Goal: Browse casually

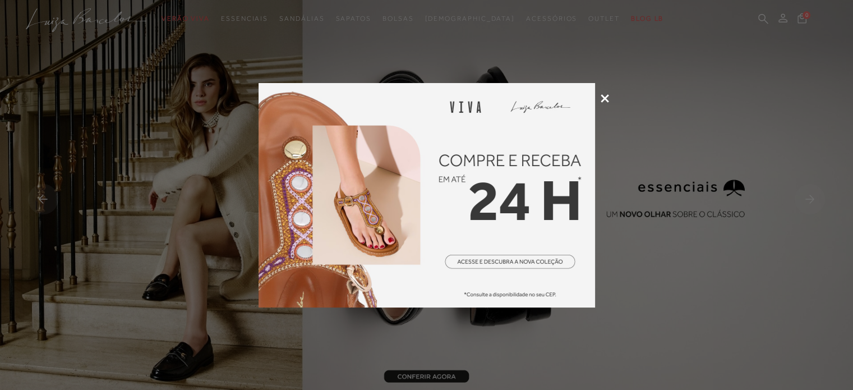
click at [601, 98] on icon at bounding box center [605, 98] width 8 height 8
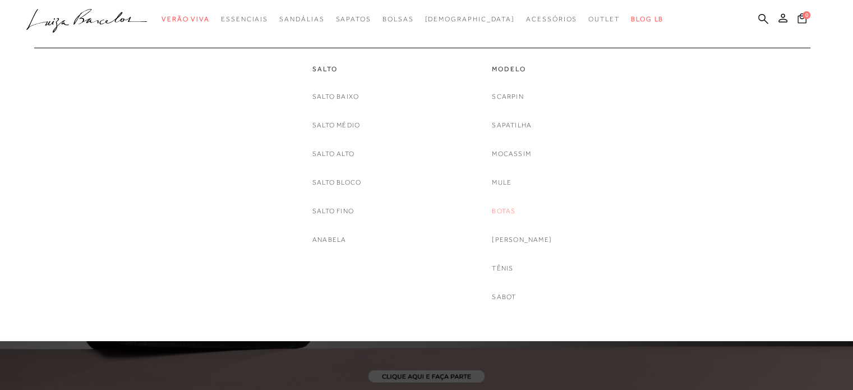
click at [515, 211] on link "Botas" at bounding box center [504, 211] width 24 height 12
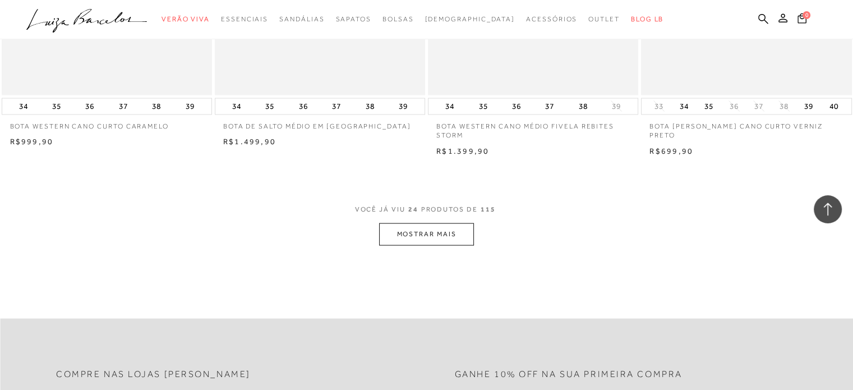
scroll to position [2243, 0]
click at [428, 235] on button "MOSTRAR MAIS" at bounding box center [426, 234] width 94 height 22
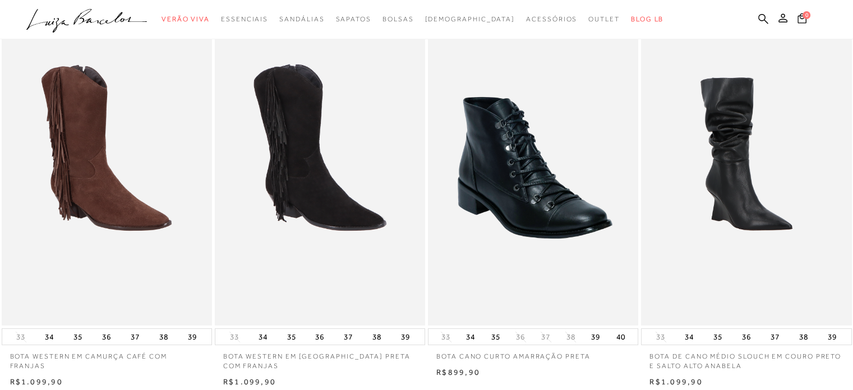
scroll to position [0, 0]
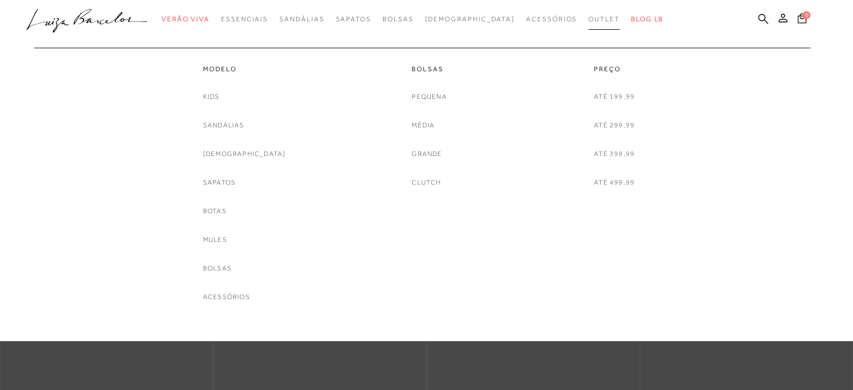
click at [590, 19] on span "Outlet" at bounding box center [603, 19] width 31 height 8
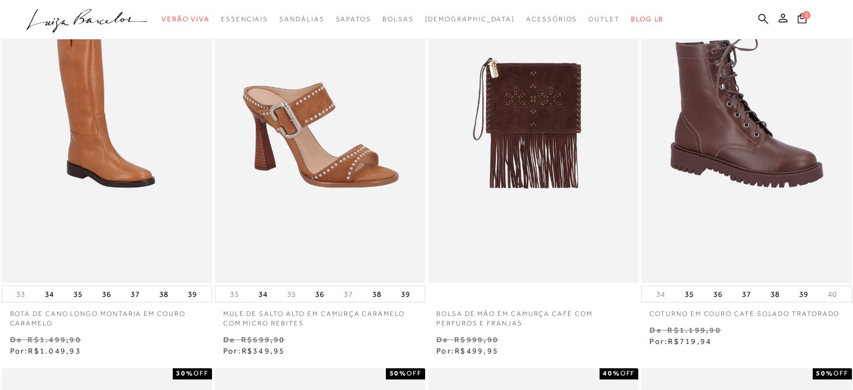
scroll to position [509, 0]
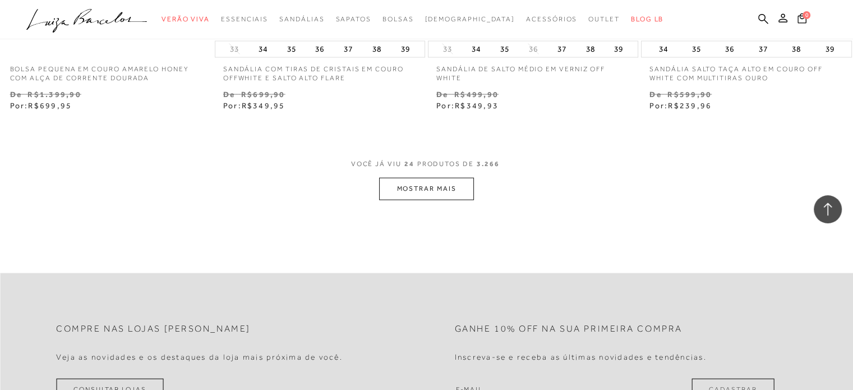
click at [397, 187] on button "MOSTRAR MAIS" at bounding box center [426, 189] width 94 height 22
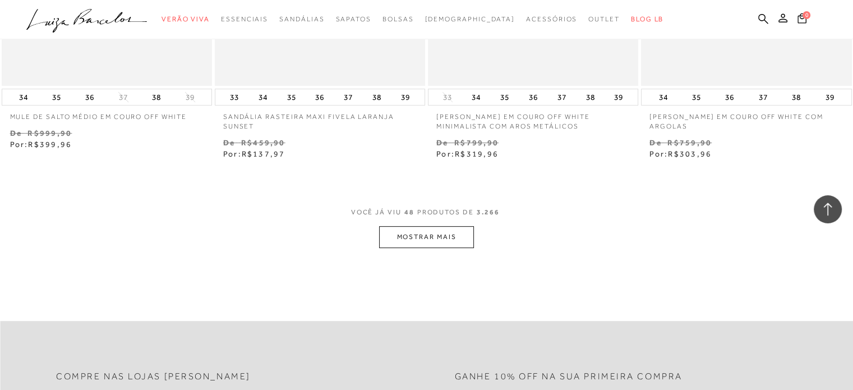
scroll to position [4714, 0]
click at [432, 234] on button "MOSTRAR MAIS" at bounding box center [426, 236] width 94 height 22
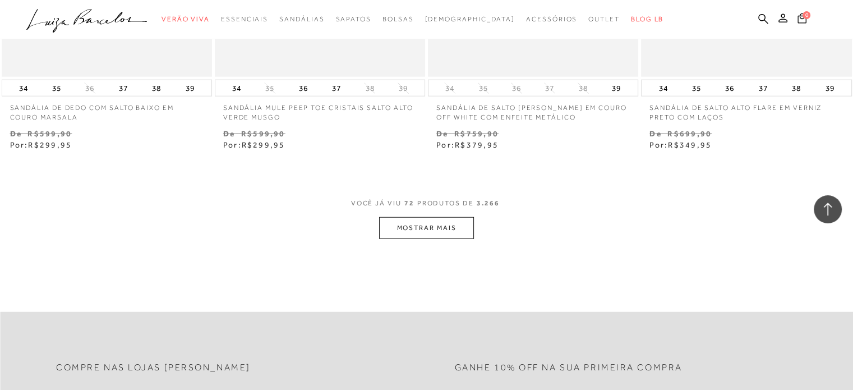
scroll to position [7125, 0]
click at [438, 229] on button "MOSTRAR MAIS" at bounding box center [426, 228] width 94 height 22
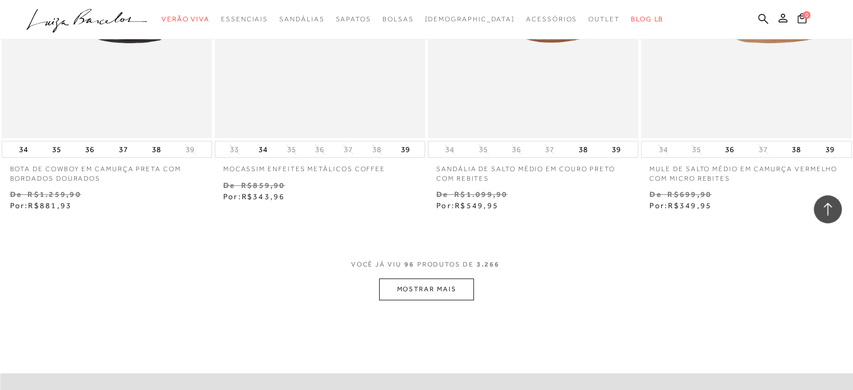
scroll to position [9468, 0]
click at [391, 278] on button "MOSTRAR MAIS" at bounding box center [426, 289] width 94 height 22
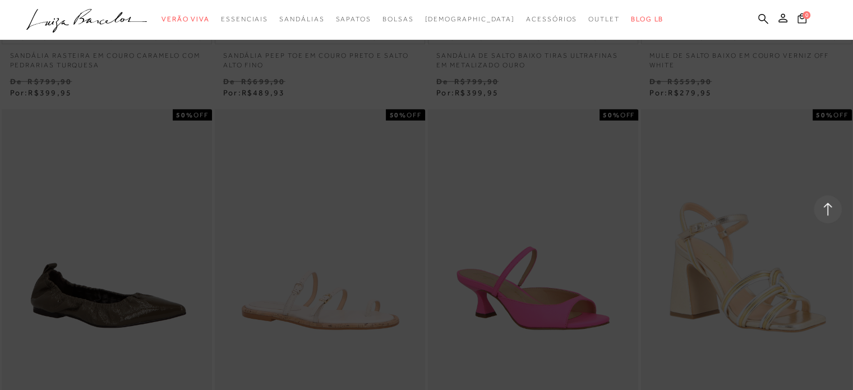
scroll to position [11584, 0]
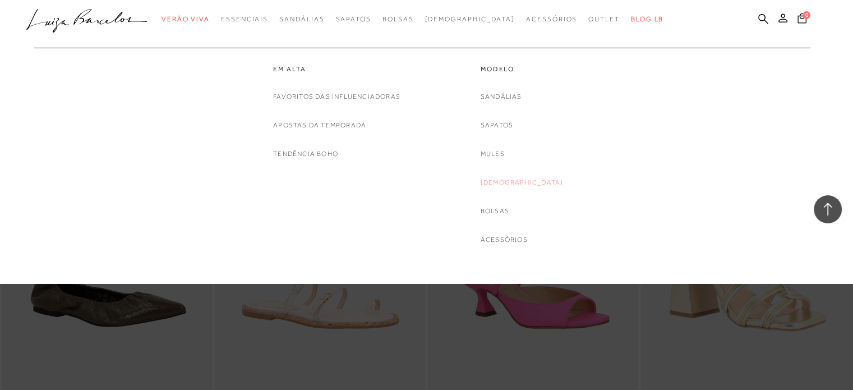
click at [529, 183] on link "[DEMOGRAPHIC_DATA]" at bounding box center [522, 183] width 83 height 12
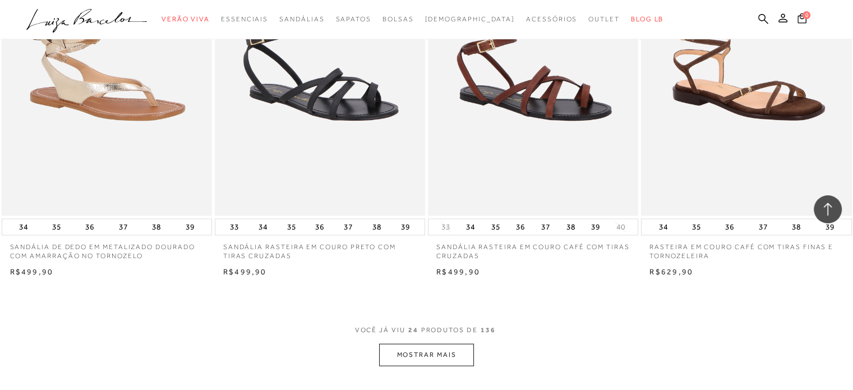
scroll to position [2122, 0]
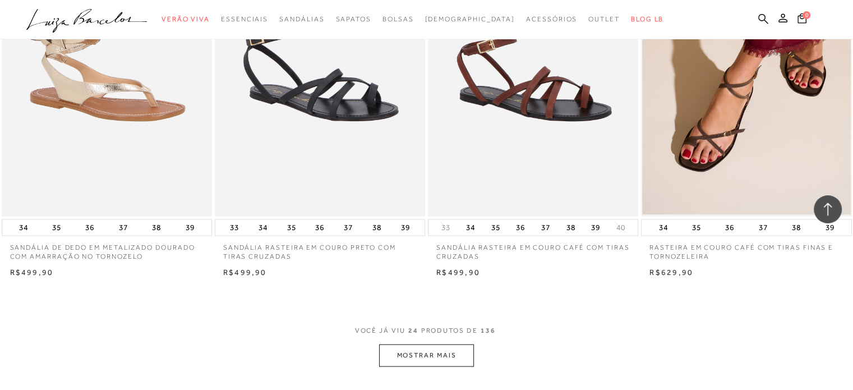
click at [457, 358] on button "MOSTRAR MAIS" at bounding box center [426, 355] width 94 height 22
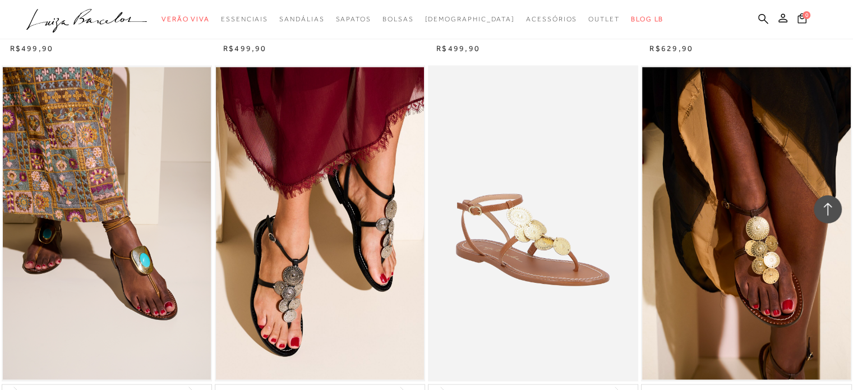
scroll to position [2345, 0]
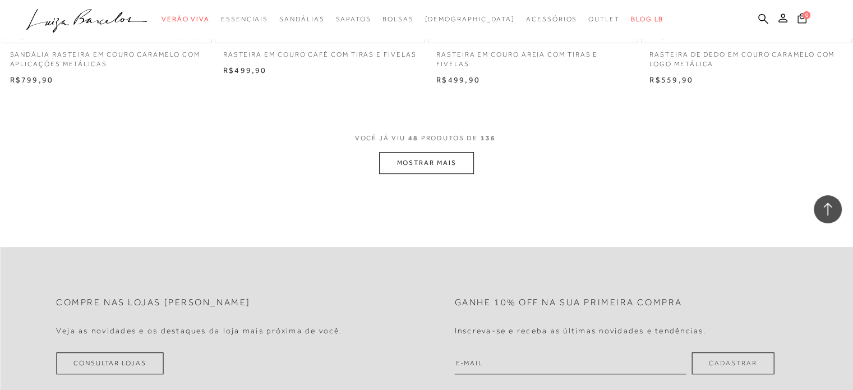
click at [440, 160] on button "MOSTRAR MAIS" at bounding box center [426, 163] width 94 height 22
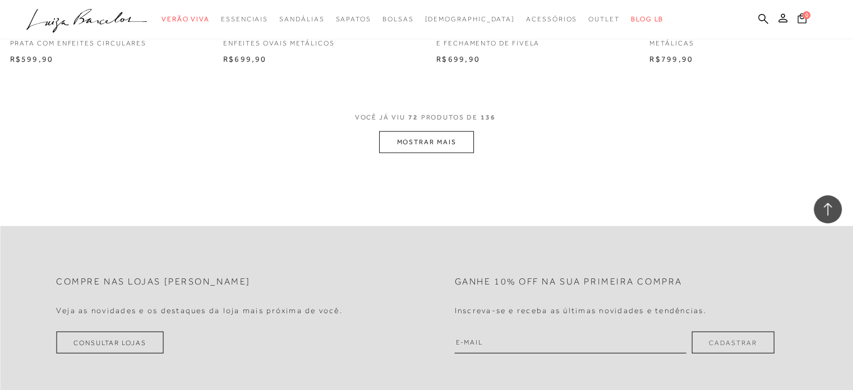
click at [428, 139] on button "MOSTRAR MAIS" at bounding box center [426, 142] width 94 height 22
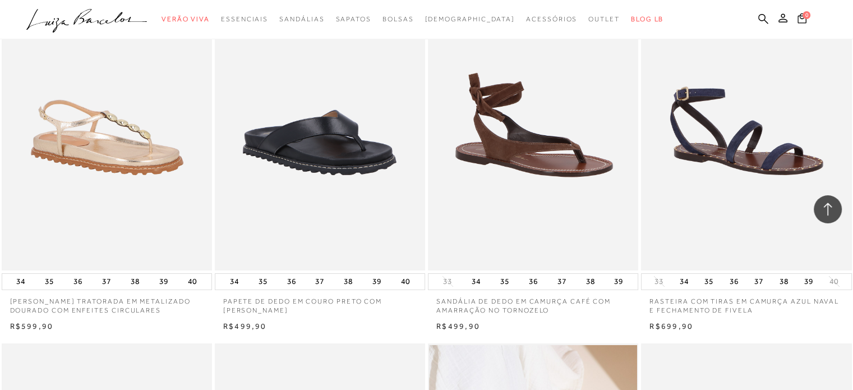
scroll to position [8287, 0]
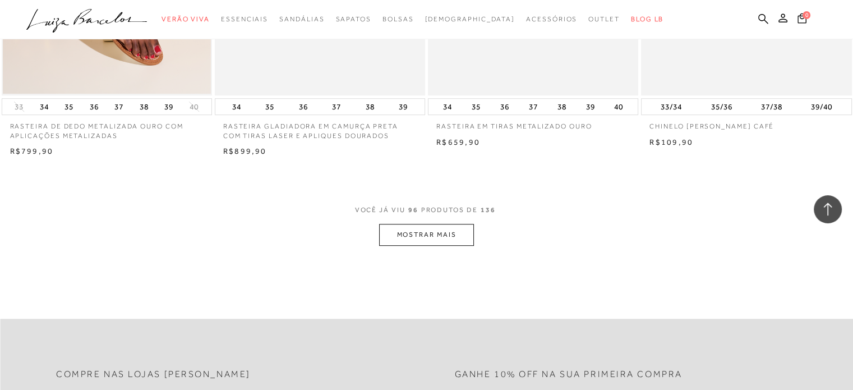
click at [408, 242] on button "MOSTRAR MAIS" at bounding box center [426, 235] width 94 height 22
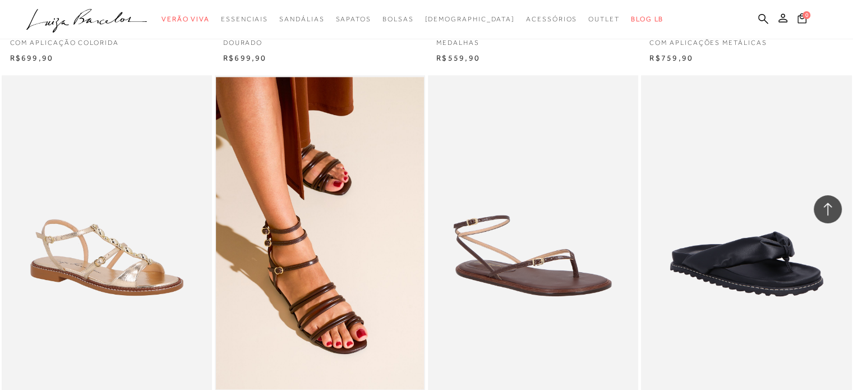
scroll to position [9784, 0]
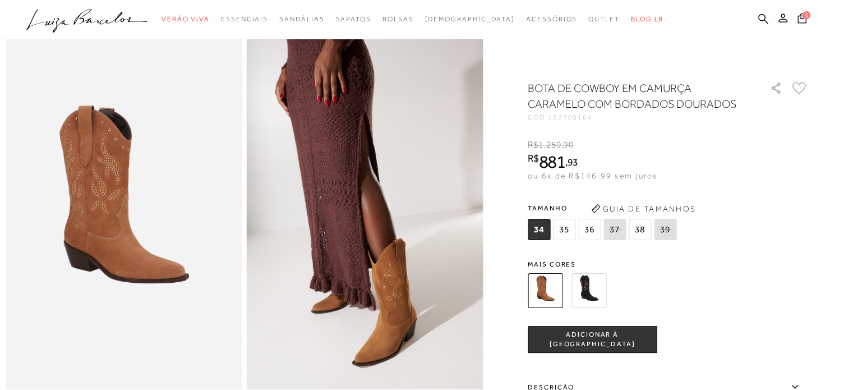
scroll to position [31, 0]
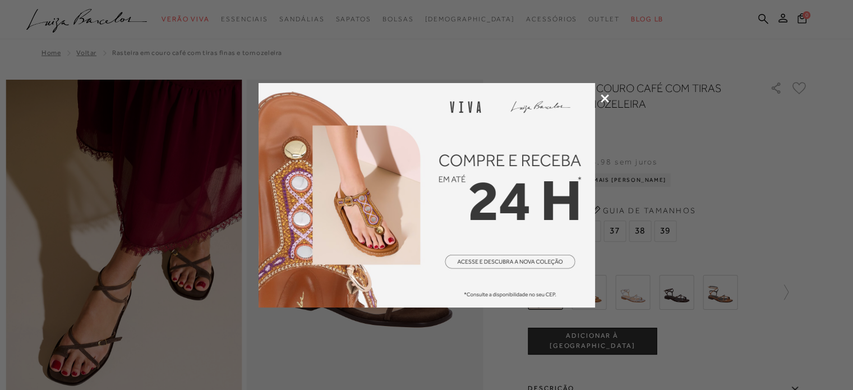
click at [610, 96] on div at bounding box center [426, 195] width 853 height 390
click at [606, 96] on icon at bounding box center [605, 98] width 8 height 8
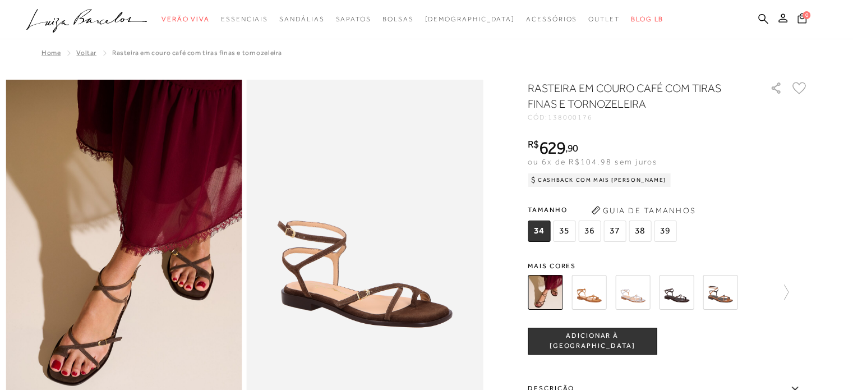
click at [160, 220] on img at bounding box center [124, 257] width 237 height 354
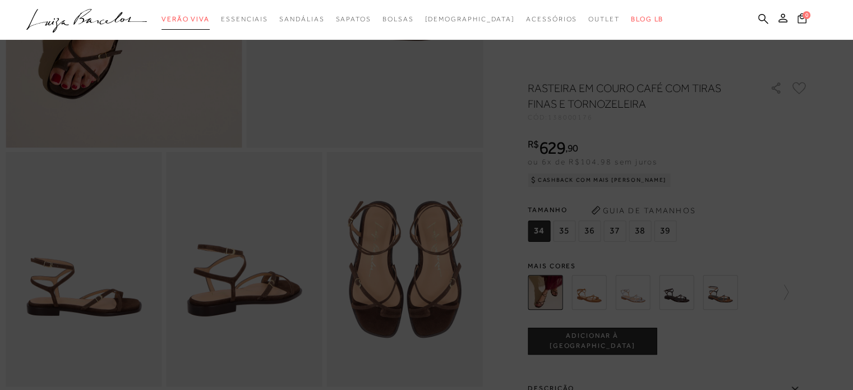
scroll to position [287, 0]
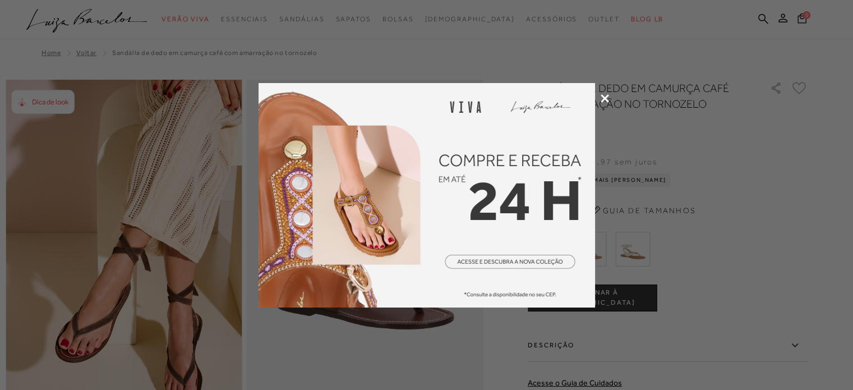
click at [608, 99] on icon at bounding box center [605, 98] width 8 height 8
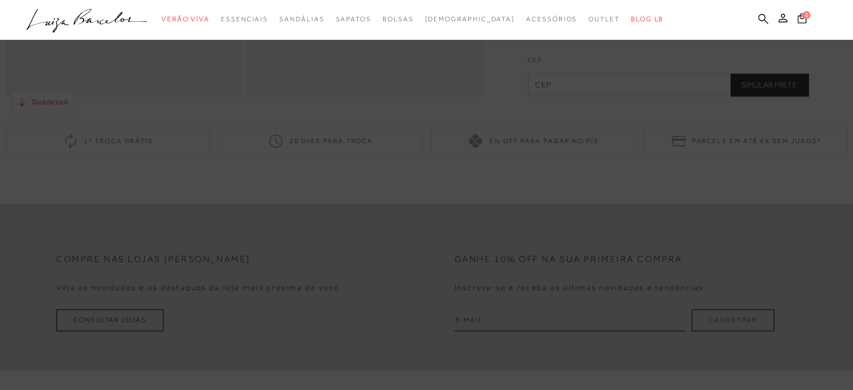
scroll to position [949, 0]
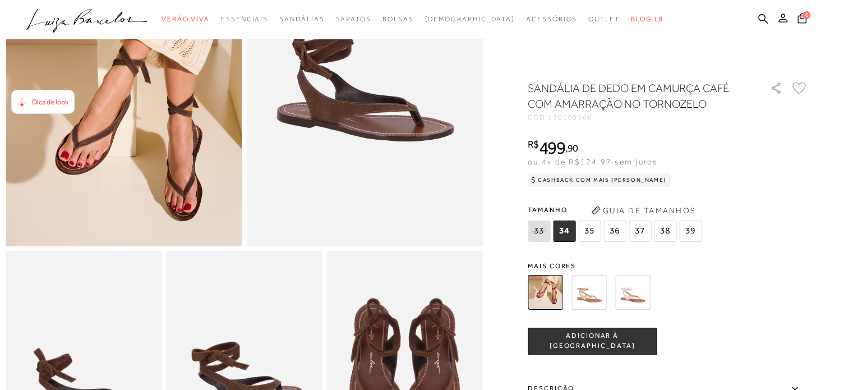
click at [150, 204] on img at bounding box center [124, 69] width 237 height 354
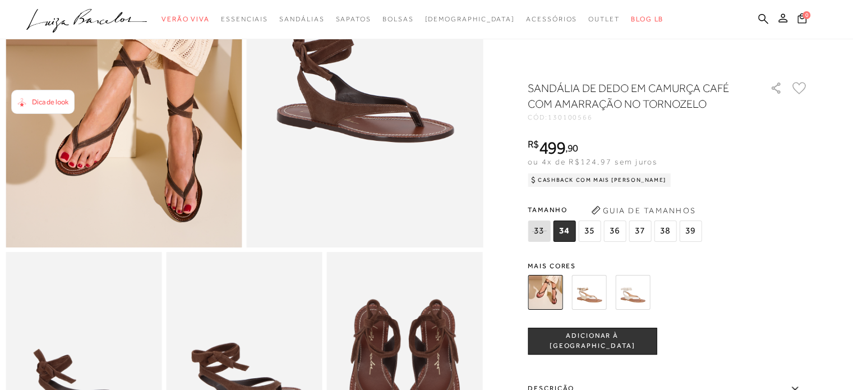
scroll to position [186, 0]
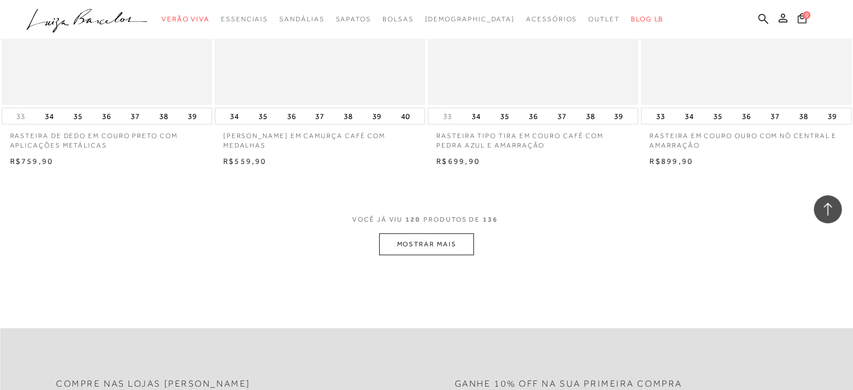
click at [431, 240] on button "MOSTRAR MAIS" at bounding box center [426, 244] width 94 height 22
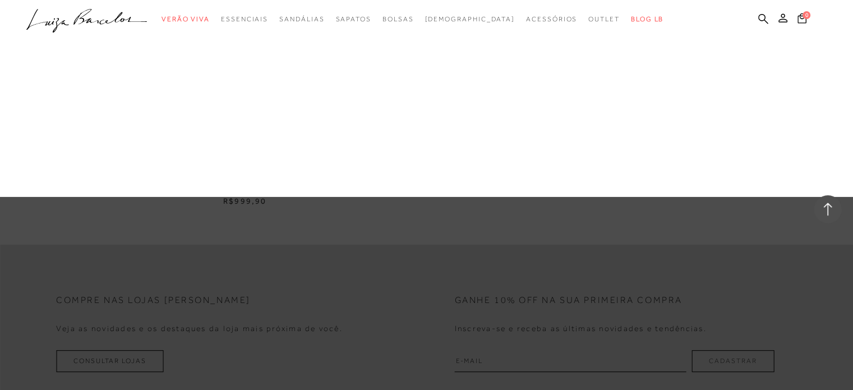
scroll to position [13122, 0]
